Goal: Task Accomplishment & Management: Use online tool/utility

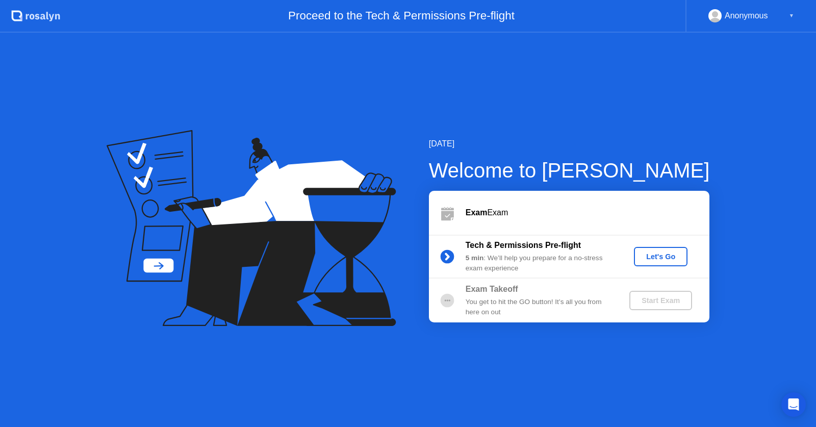
click at [655, 256] on div "Let's Go" at bounding box center [660, 257] width 45 height 8
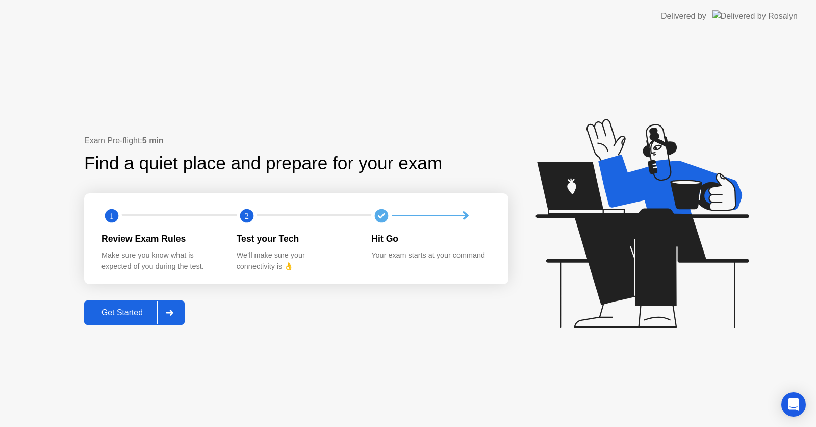
click at [124, 315] on div "Get Started" at bounding box center [122, 312] width 70 height 9
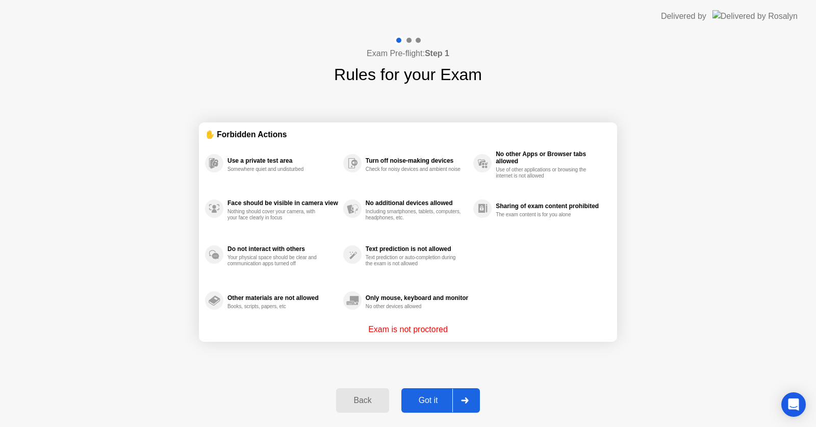
click at [414, 400] on div "Got it" at bounding box center [429, 400] width 48 height 9
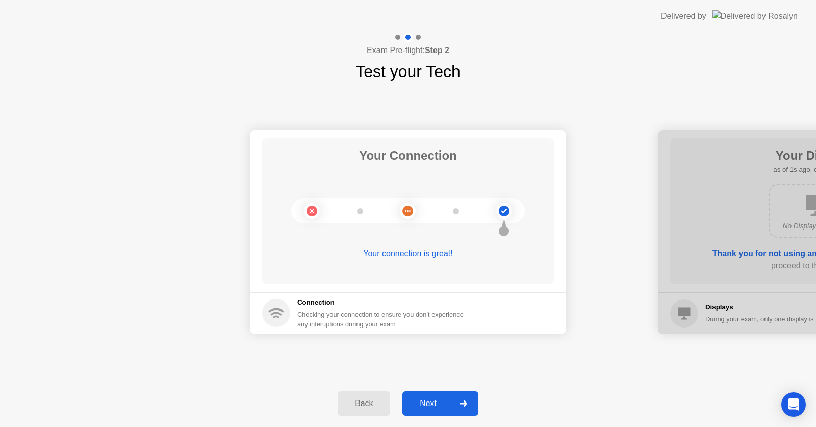
click at [433, 404] on div "Next" at bounding box center [428, 403] width 45 height 9
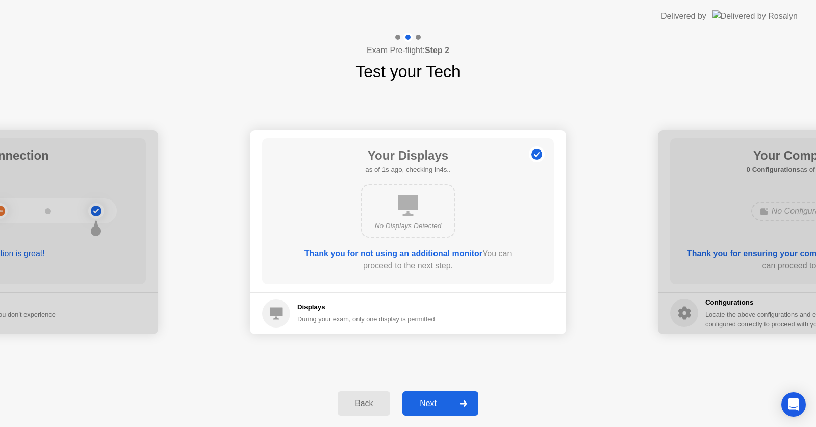
click at [433, 404] on div "Next" at bounding box center [428, 403] width 45 height 9
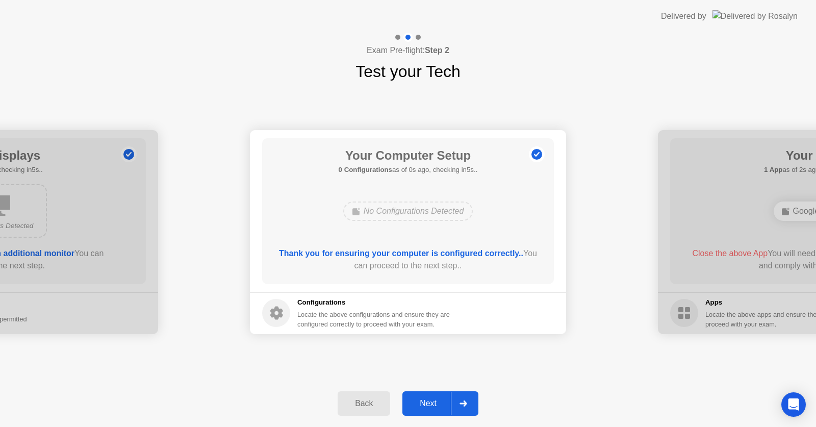
click at [433, 404] on div "Next" at bounding box center [428, 403] width 45 height 9
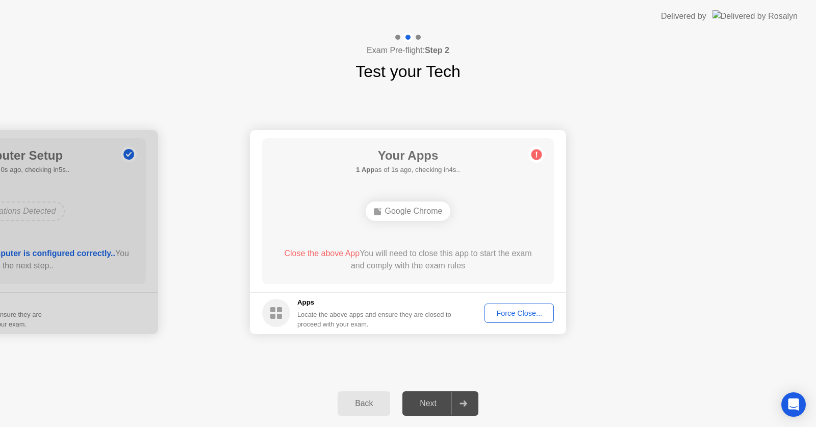
click at [515, 309] on div "Force Close..." at bounding box center [519, 313] width 62 height 8
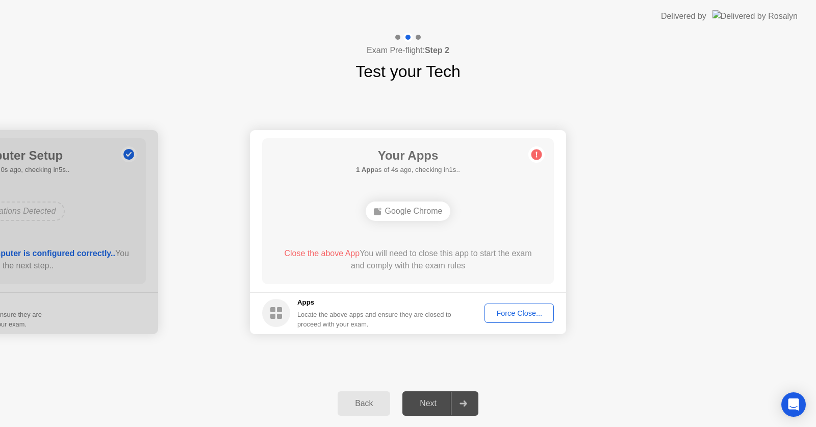
click at [357, 404] on div "Back" at bounding box center [364, 403] width 46 height 9
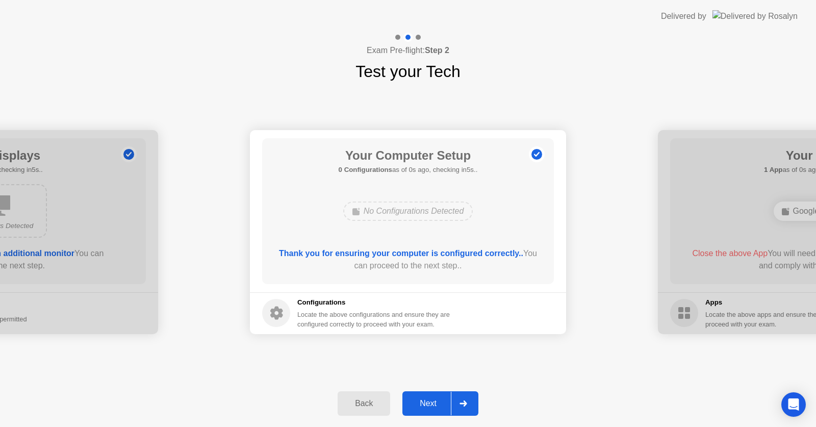
click at [417, 406] on div "Next" at bounding box center [428, 403] width 45 height 9
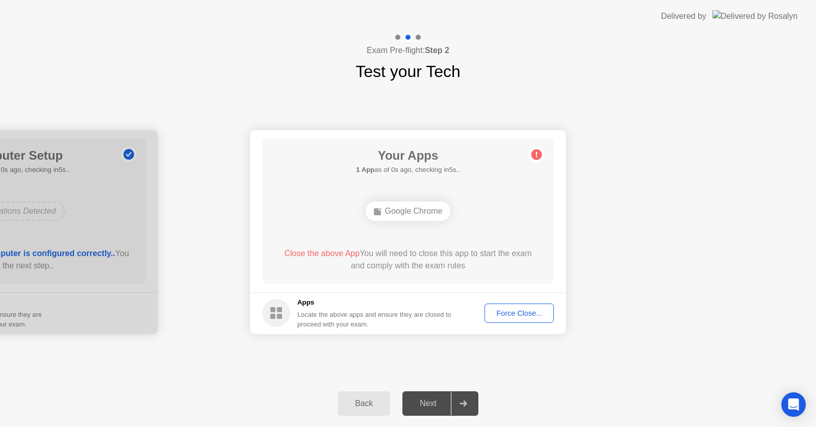
click at [509, 310] on div "Force Close..." at bounding box center [519, 313] width 62 height 8
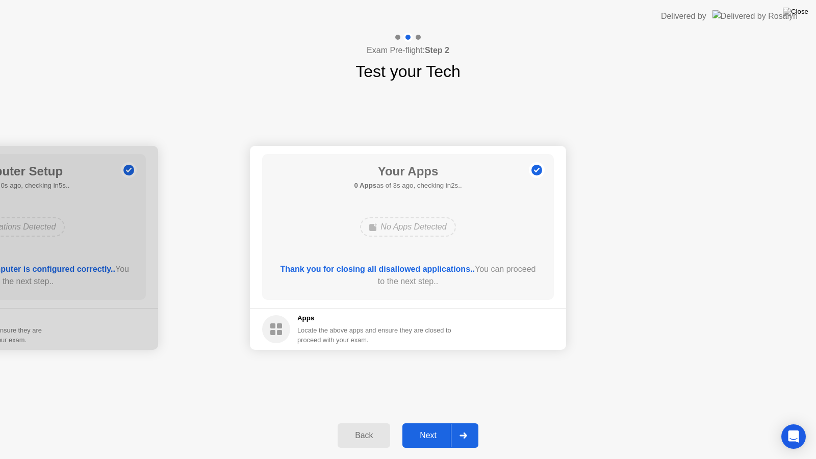
click at [426, 427] on div "Next" at bounding box center [428, 435] width 45 height 9
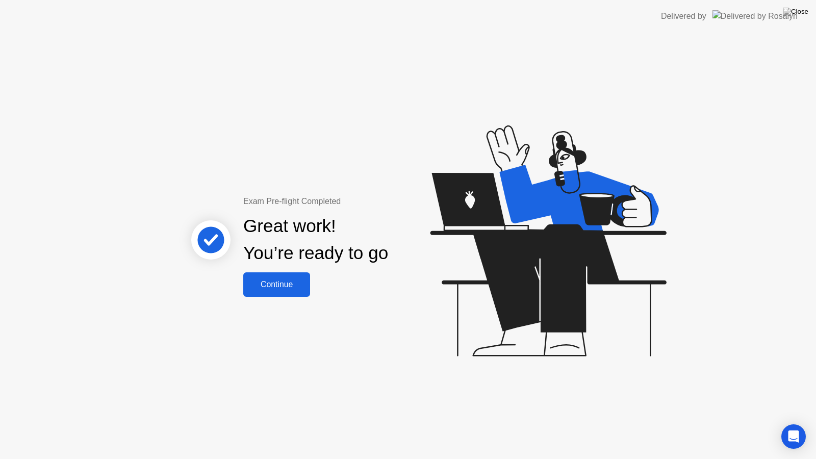
click at [269, 285] on div "Continue" at bounding box center [276, 284] width 61 height 9
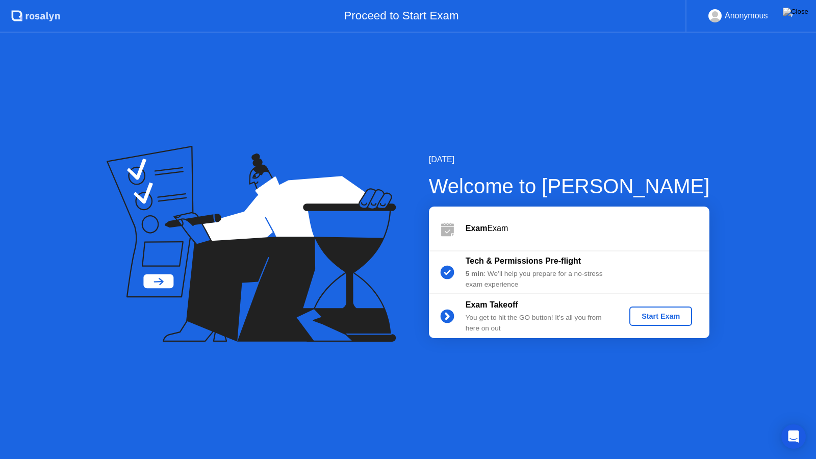
click at [666, 316] on div "Start Exam" at bounding box center [661, 316] width 55 height 8
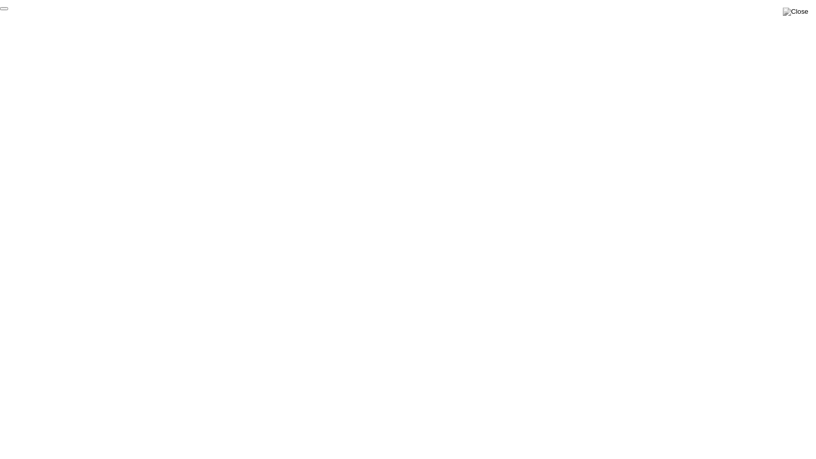
click div "End Proctoring Session"
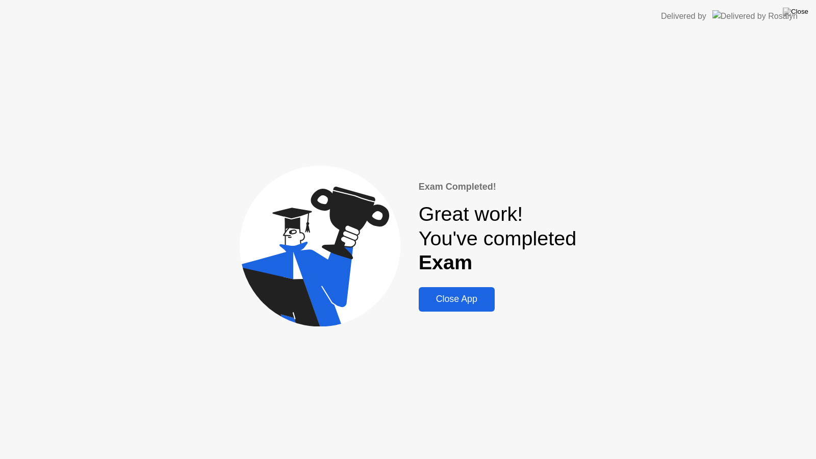
click at [464, 298] on div "Close App" at bounding box center [457, 299] width 70 height 11
